Goal: Task Accomplishment & Management: Complete application form

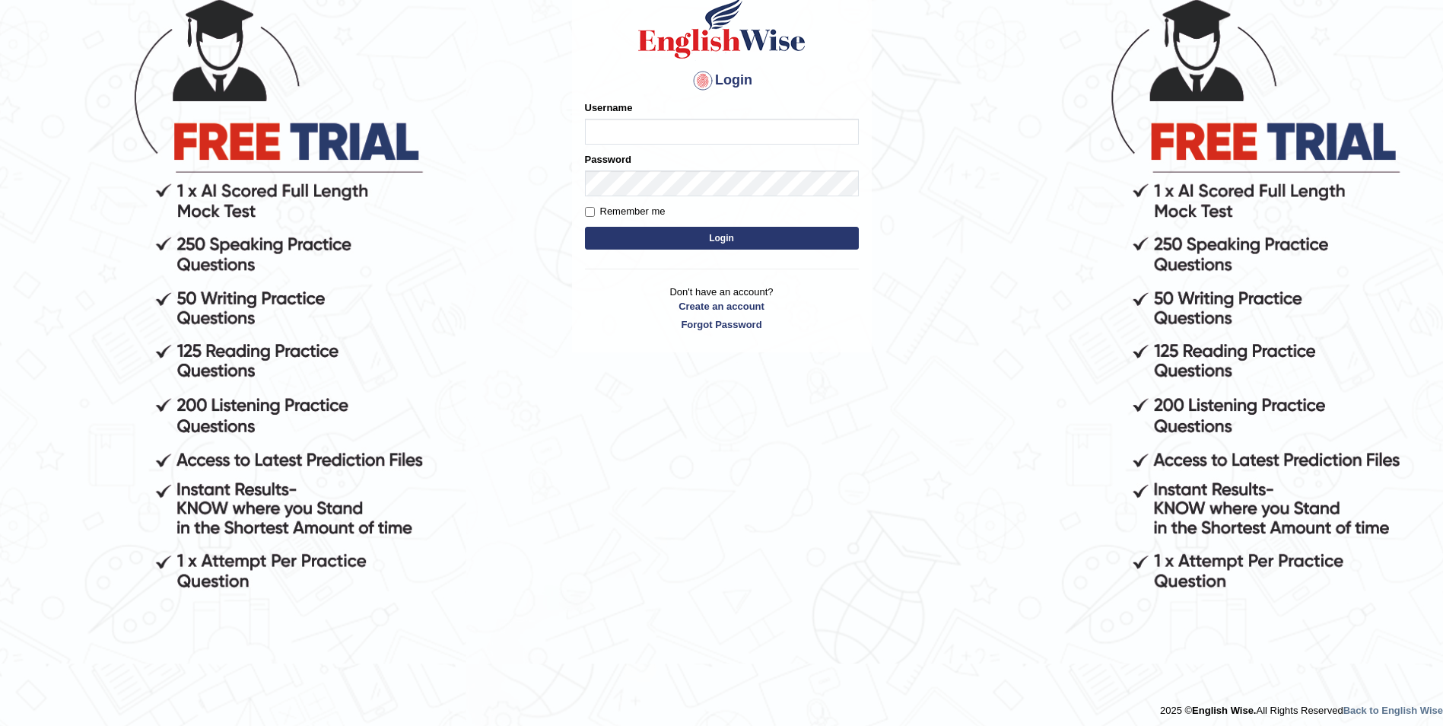
scroll to position [154, 0]
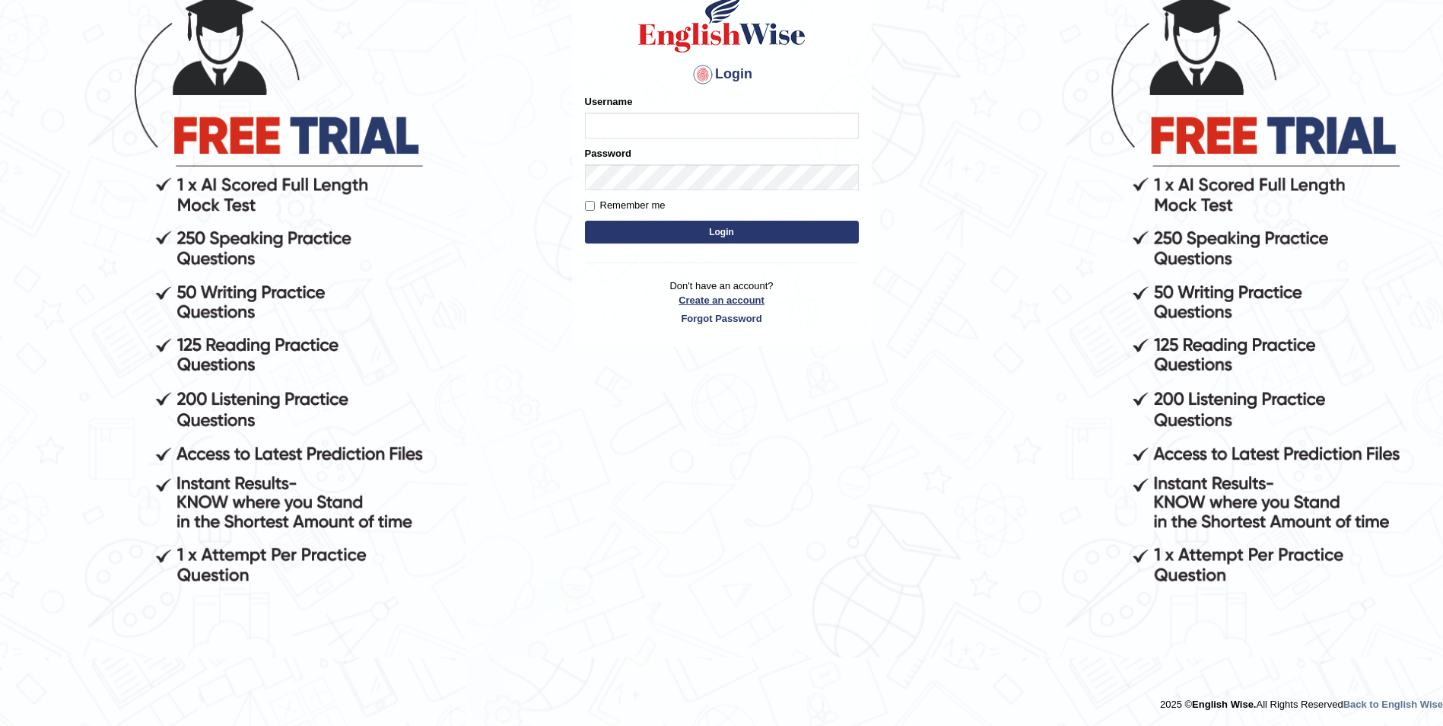
click at [713, 293] on div "Login Please fix the following errors: Username Password Remember me Login Don'…" at bounding box center [722, 156] width 300 height 381
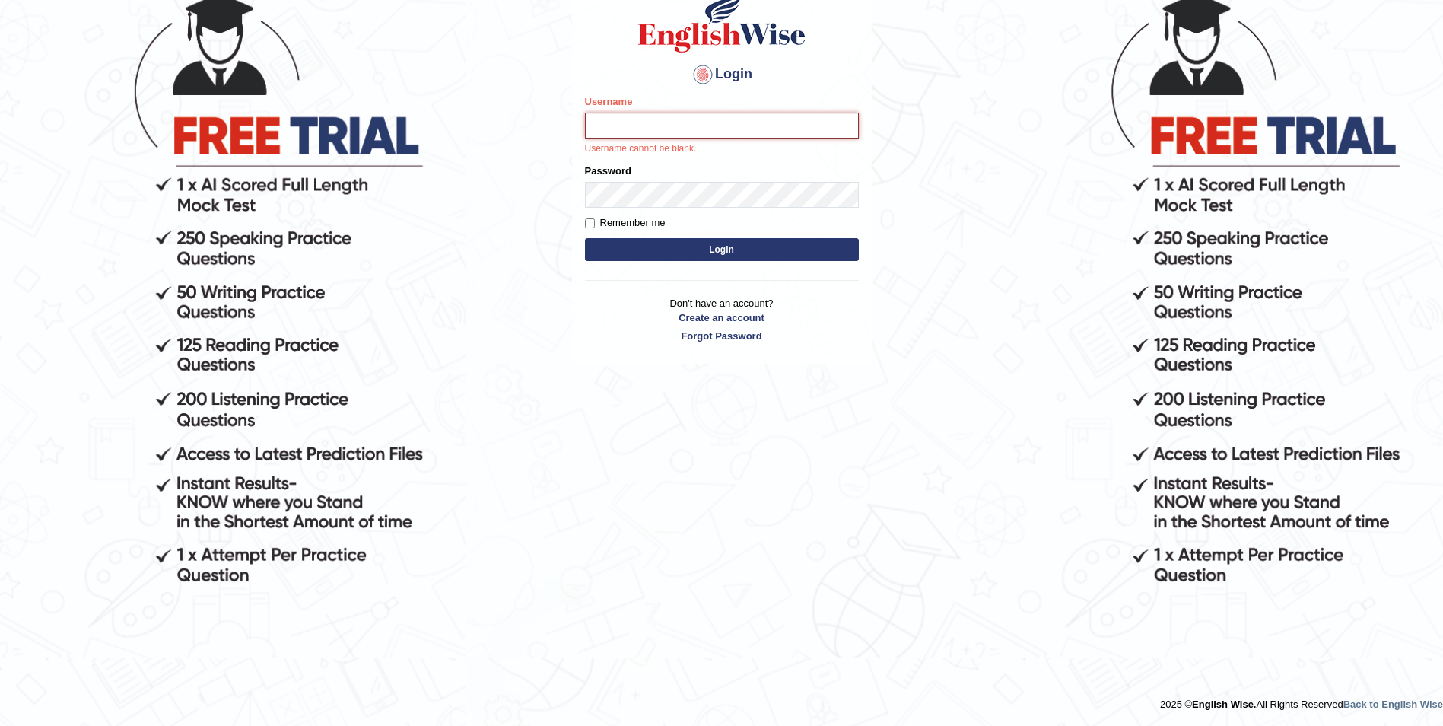
click at [589, 126] on input "Username" at bounding box center [722, 126] width 274 height 26
type input "ratudakuwaqa@gmail.c0"
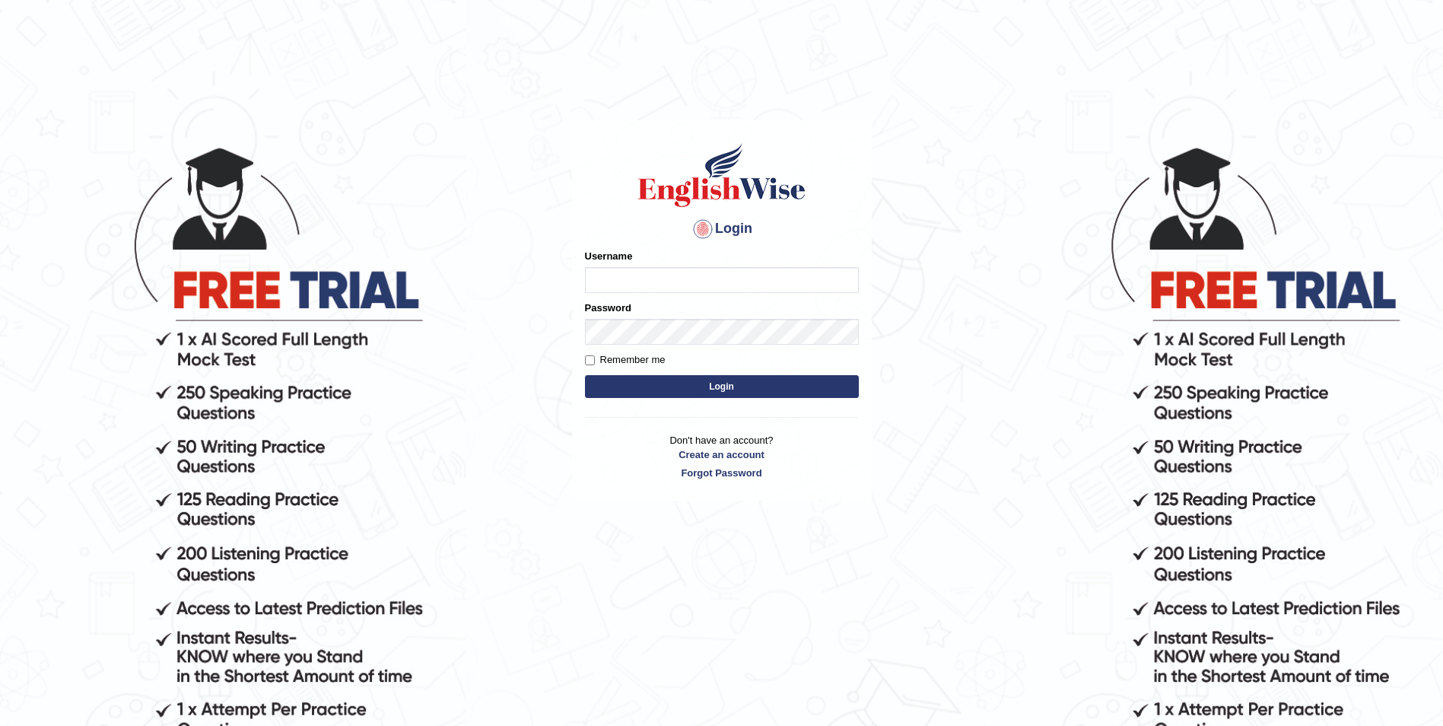
scroll to position [154, 0]
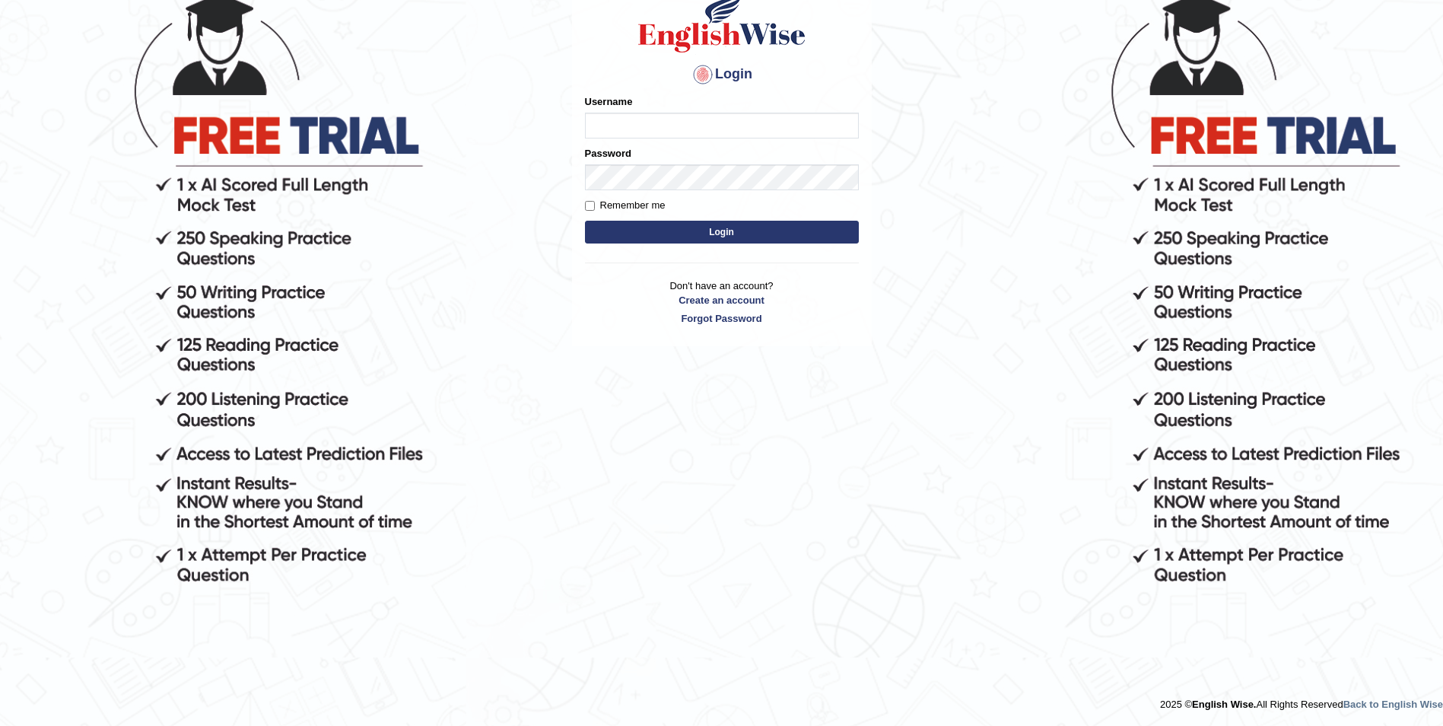
click at [953, 100] on body "Login Please fix the following errors: Username Password Remember me Login Don'…" at bounding box center [721, 281] width 1443 height 726
